Goal: Task Accomplishment & Management: Manage account settings

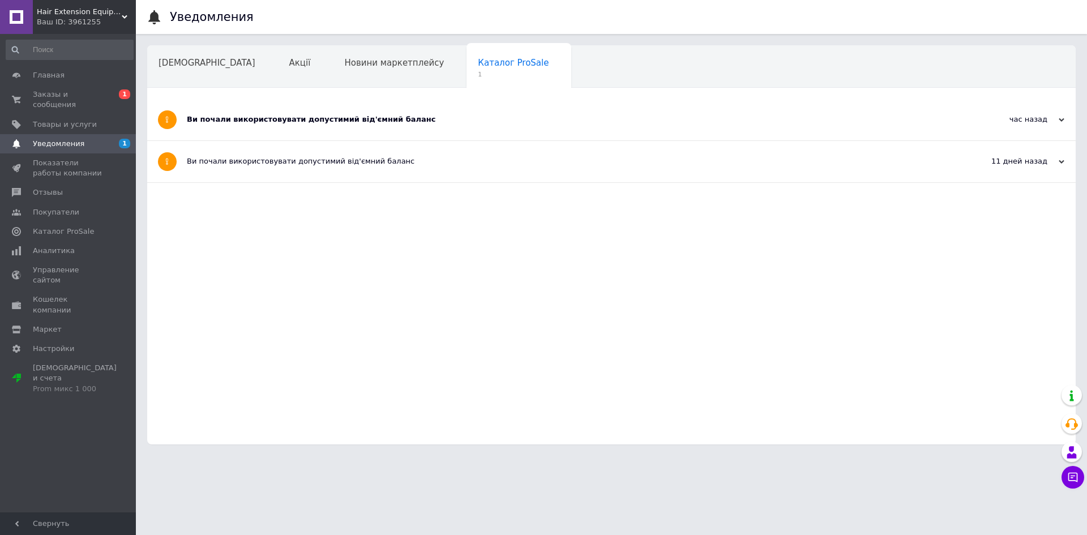
click at [40, 67] on link "Главная" at bounding box center [69, 75] width 139 height 19
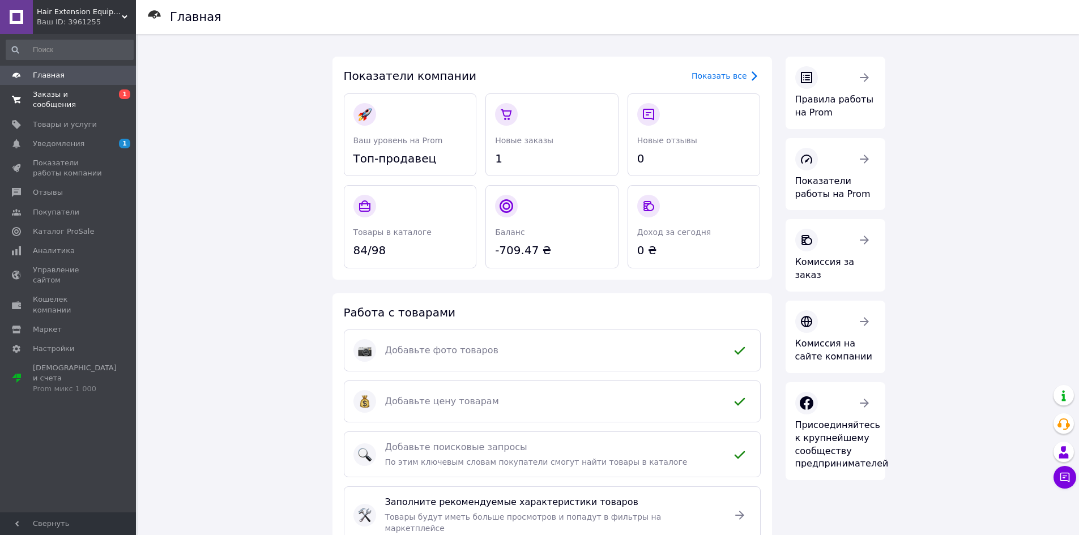
click at [85, 93] on span "Заказы и сообщения" at bounding box center [69, 99] width 72 height 20
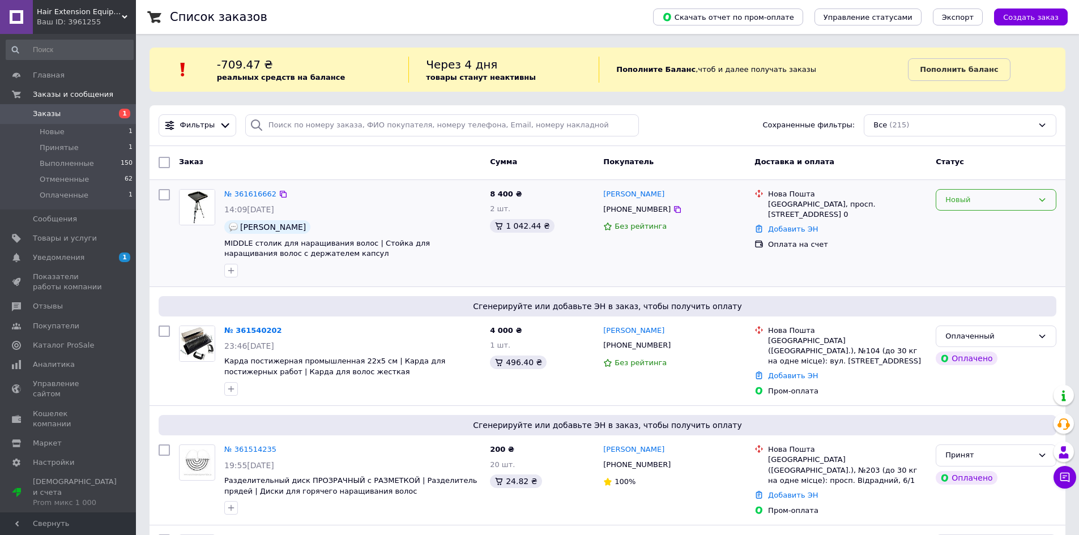
click at [1043, 195] on div "Новый" at bounding box center [995, 200] width 121 height 22
click at [979, 223] on li "Принят" at bounding box center [995, 223] width 119 height 21
click at [74, 259] on span "Уведомления" at bounding box center [59, 258] width 52 height 10
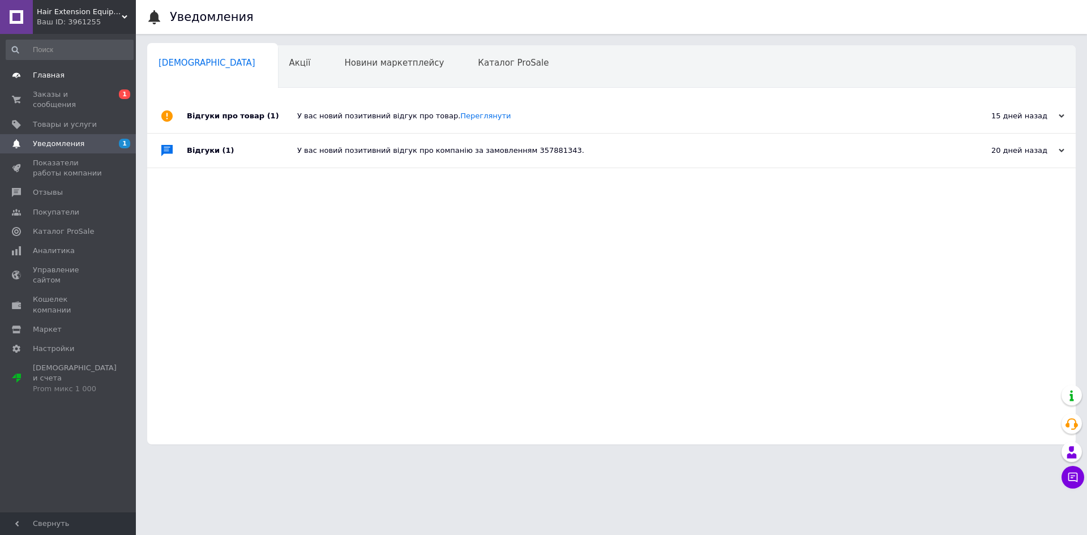
click at [58, 78] on span "Главная" at bounding box center [49, 75] width 32 height 10
